Goal: Transaction & Acquisition: Purchase product/service

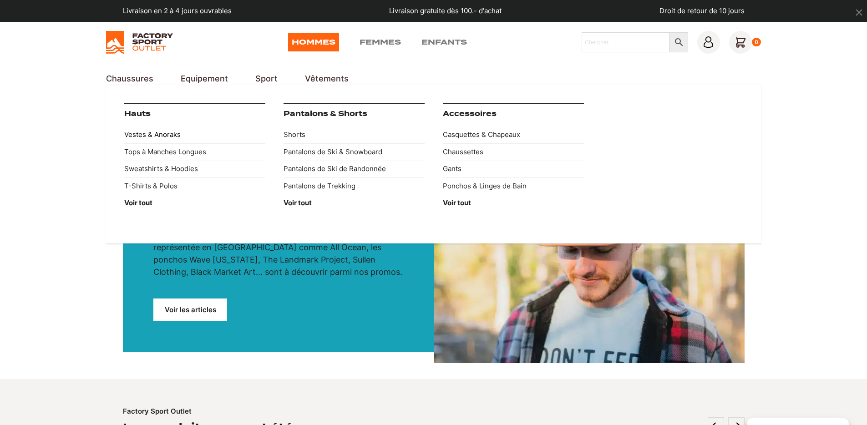
click at [156, 133] on link "Vestes & Anoraks" at bounding box center [194, 135] width 141 height 17
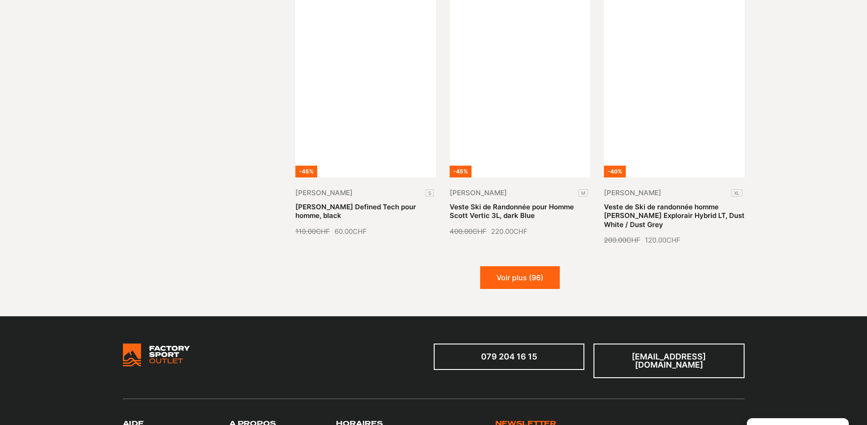
scroll to position [1046, 0]
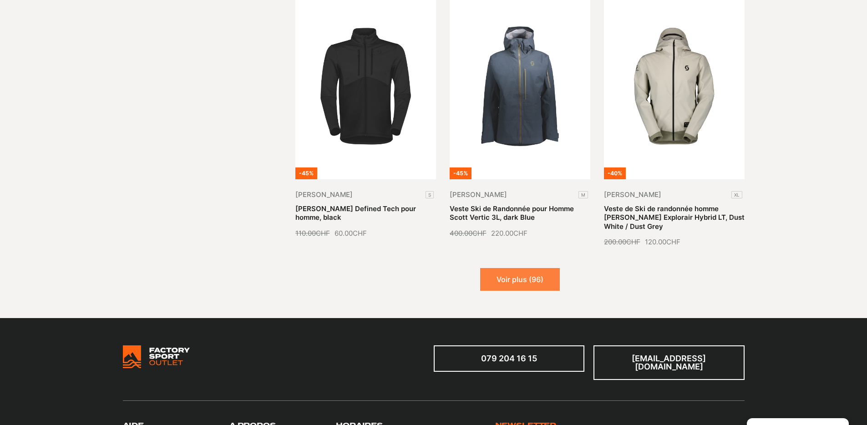
click at [529, 280] on button "Voir plus (96)" at bounding box center [520, 279] width 80 height 23
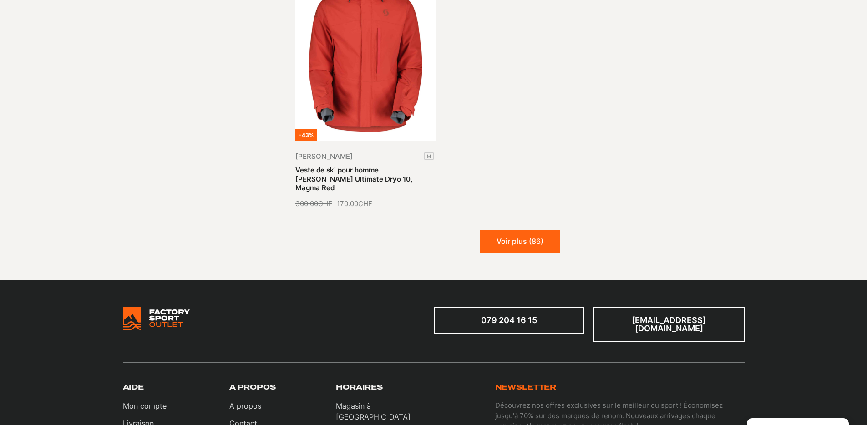
scroll to position [2065, 0]
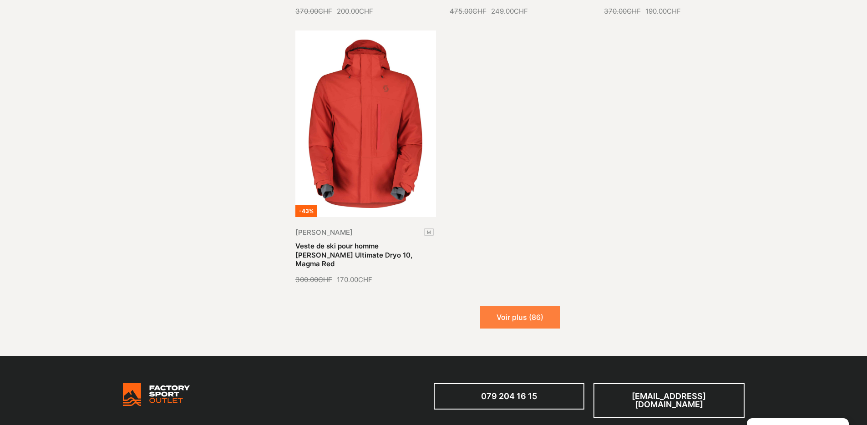
click at [526, 306] on button "Voir plus (86)" at bounding box center [520, 317] width 80 height 23
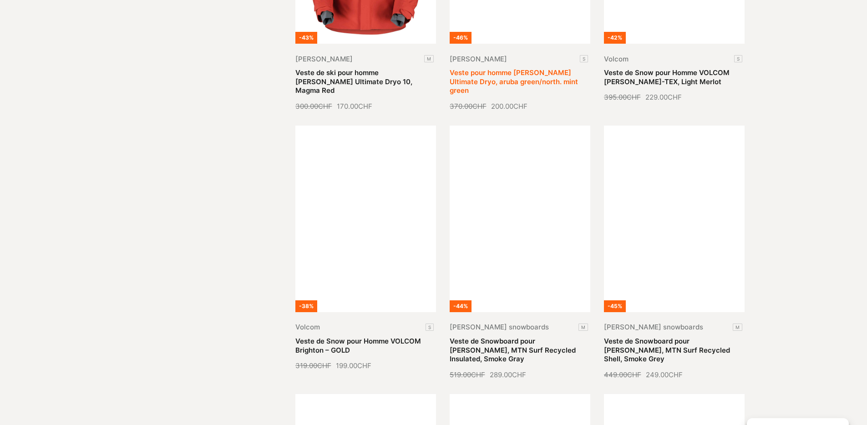
scroll to position [2263, 0]
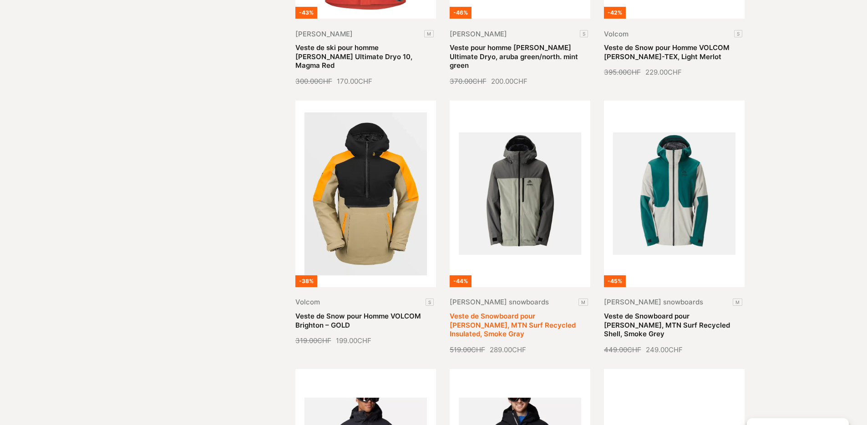
click at [522, 312] on link "Veste de Snowboard pour [PERSON_NAME], MTN Surf Recycled Insulated, Smoke Gray" at bounding box center [513, 325] width 126 height 26
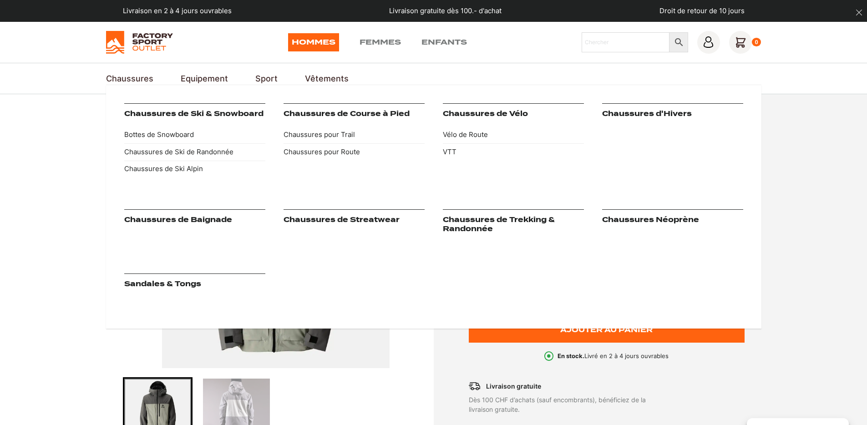
click at [481, 220] on link "Chaussures de Trekking & Randonnée" at bounding box center [499, 224] width 112 height 17
